Goal: Task Accomplishment & Management: Manage account settings

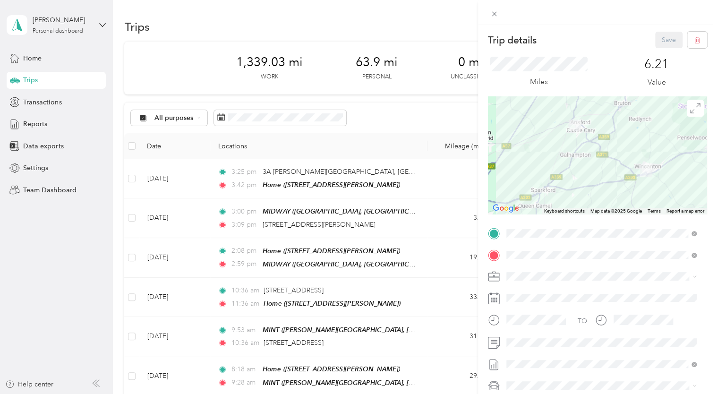
scroll to position [1133, 0]
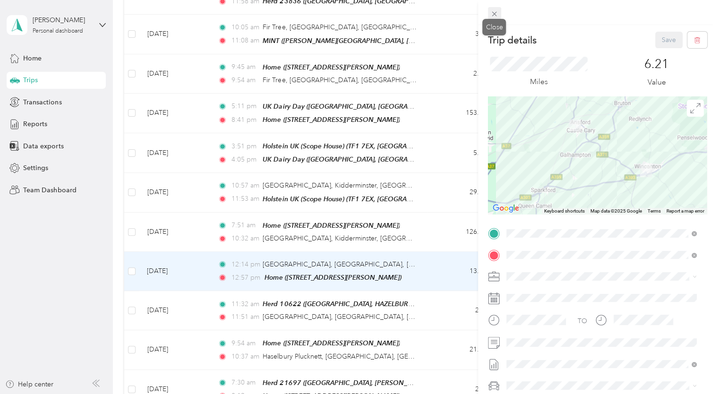
click at [495, 16] on icon at bounding box center [494, 14] width 8 height 8
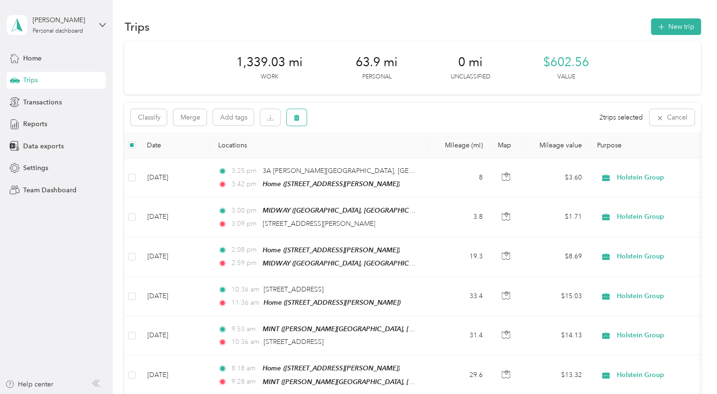
click at [297, 120] on icon "button" at bounding box center [297, 118] width 6 height 6
click at [366, 158] on button "Yes" at bounding box center [367, 156] width 18 height 15
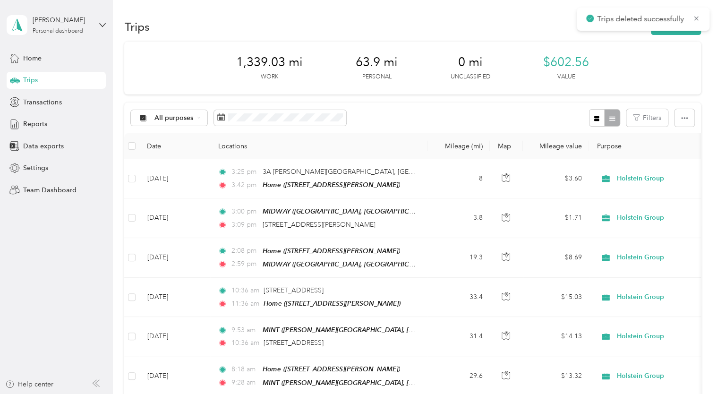
click at [384, 71] on div "63.9 mi Personal" at bounding box center [377, 68] width 42 height 26
click at [161, 118] on span "All purposes" at bounding box center [173, 118] width 39 height 7
click at [182, 169] on li "Holstein Group" at bounding box center [169, 168] width 77 height 17
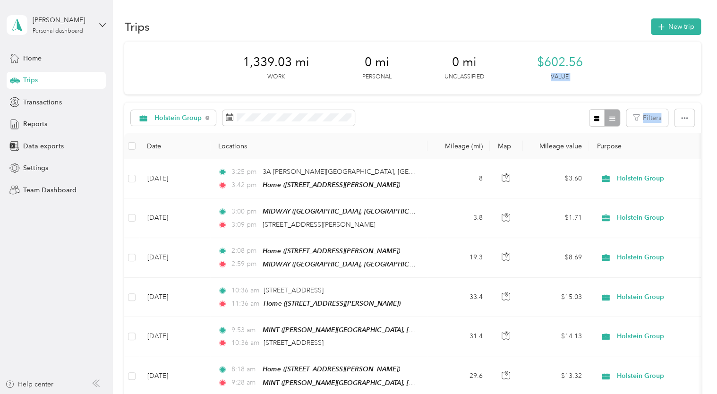
drag, startPoint x: 709, startPoint y: 62, endPoint x: 713, endPoint y: 97, distance: 35.3
click at [712, 97] on div "Trips New trip 1,339.03 mi Work 0 mi Personal 0 mi Unclassified $602.56 Value H…" at bounding box center [412, 197] width 599 height 394
click at [32, 126] on span "Reports" at bounding box center [35, 124] width 24 height 10
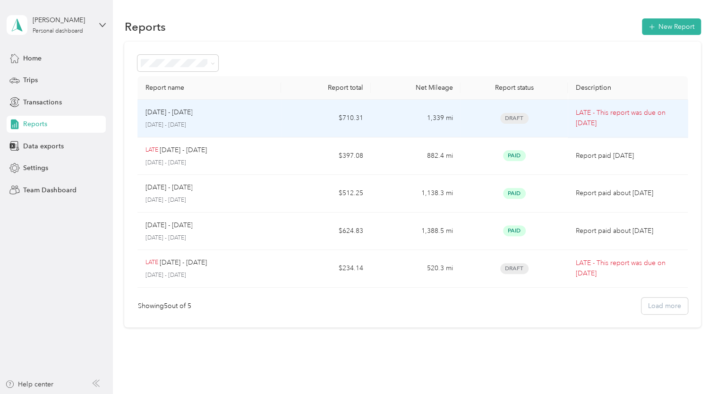
click at [588, 118] on p "LATE - This report was due on [DATE]" at bounding box center [627, 118] width 104 height 21
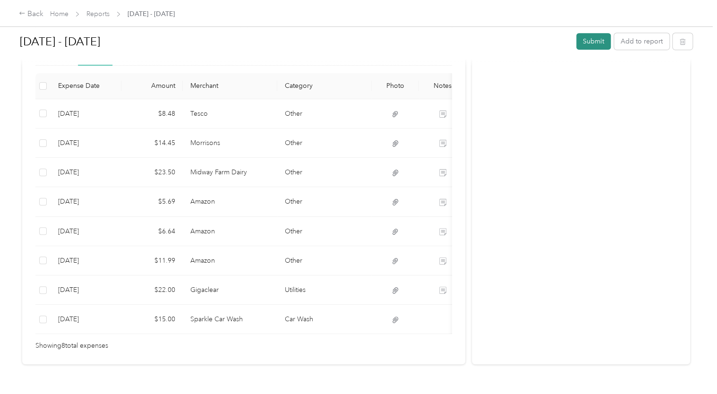
click at [594, 42] on button "Submit" at bounding box center [593, 41] width 34 height 17
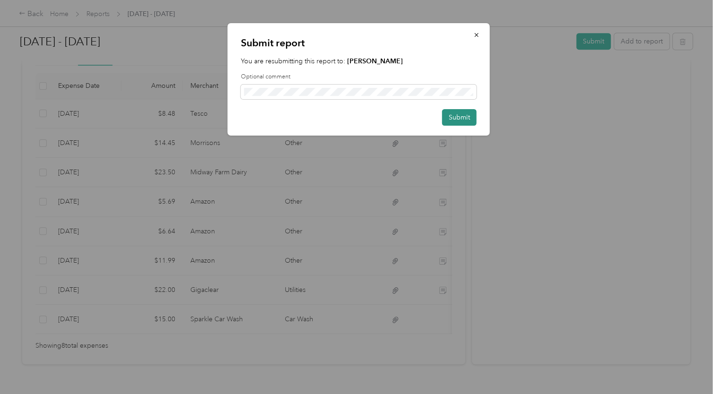
click at [459, 117] on button "Submit" at bounding box center [459, 117] width 34 height 17
